Goal: Entertainment & Leisure: Consume media (video, audio)

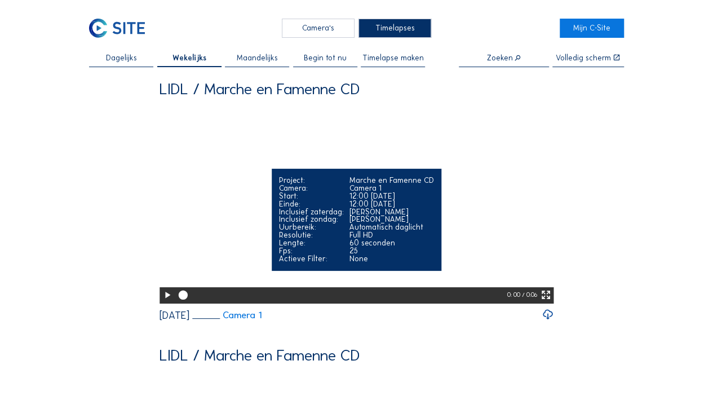
click at [162, 302] on icon at bounding box center [167, 295] width 11 height 14
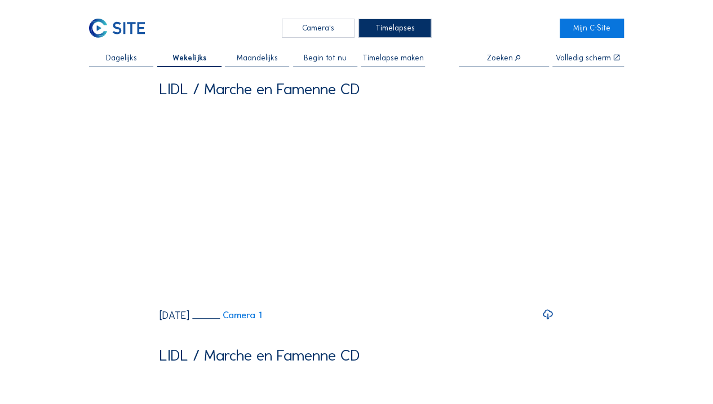
click at [114, 58] on span "Dagelijks" at bounding box center [121, 58] width 31 height 8
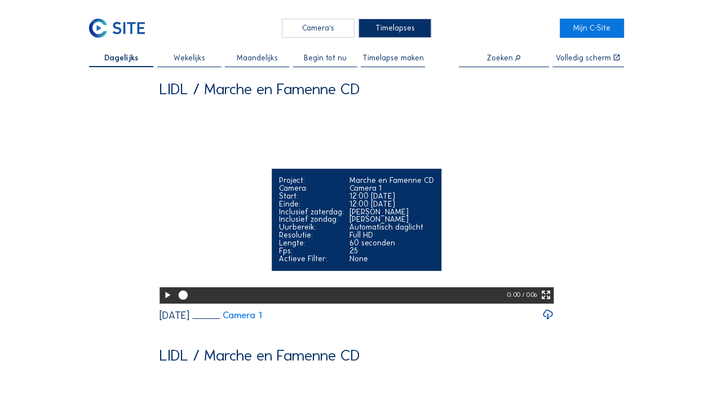
click at [164, 302] on icon at bounding box center [167, 295] width 11 height 14
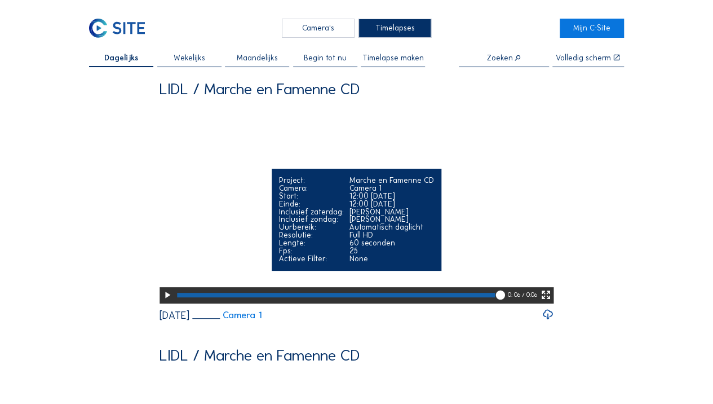
click at [545, 302] on icon at bounding box center [546, 295] width 11 height 14
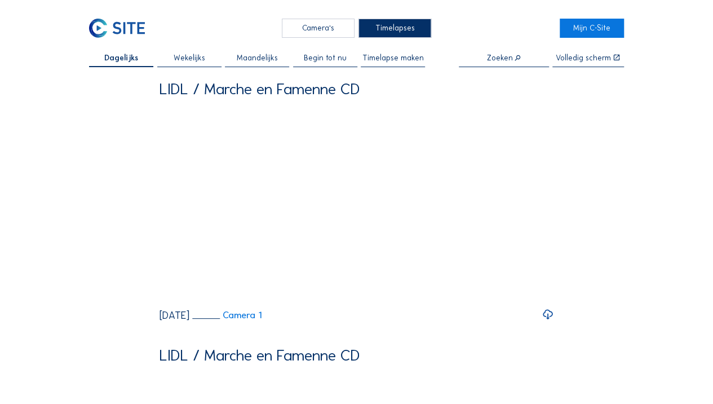
click at [400, 31] on div "Timelapses" at bounding box center [395, 28] width 73 height 19
click at [342, 33] on div "Camera's" at bounding box center [318, 28] width 73 height 19
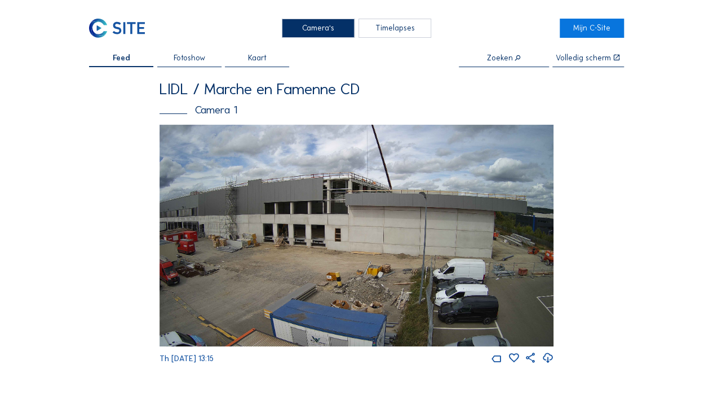
click at [489, 338] on img at bounding box center [357, 236] width 395 height 222
